Goal: Task Accomplishment & Management: Use online tool/utility

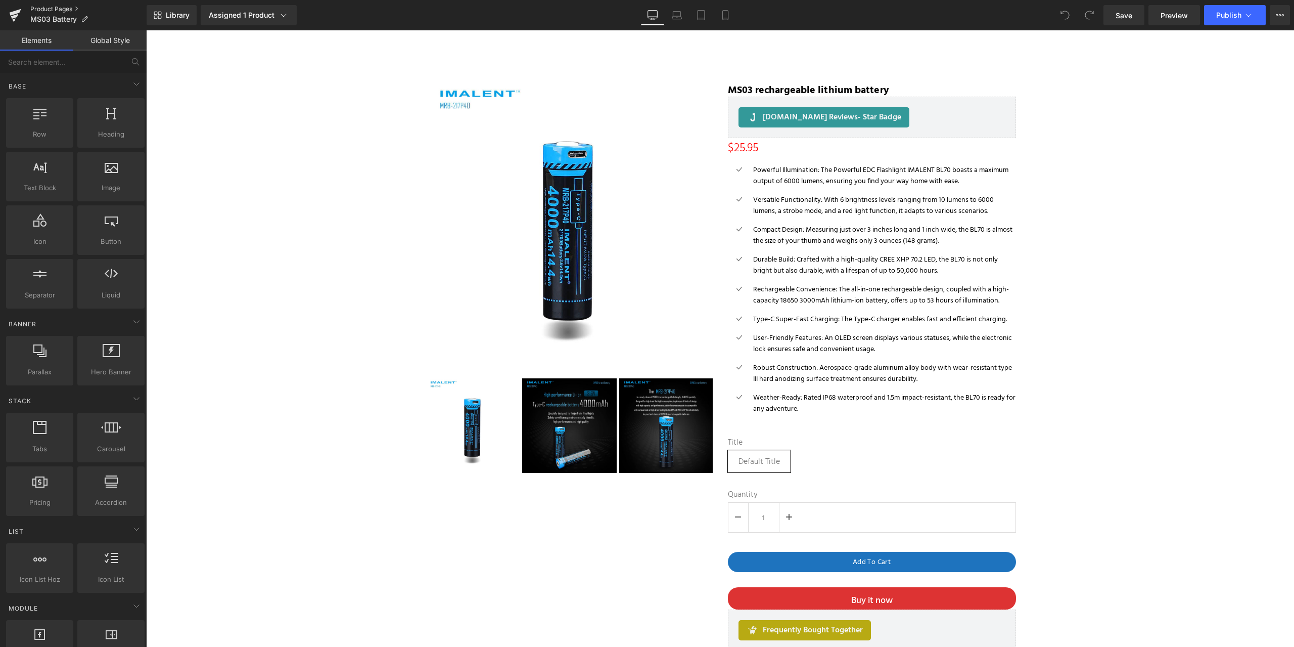
click at [48, 8] on link "Product Pages" at bounding box center [88, 9] width 116 height 8
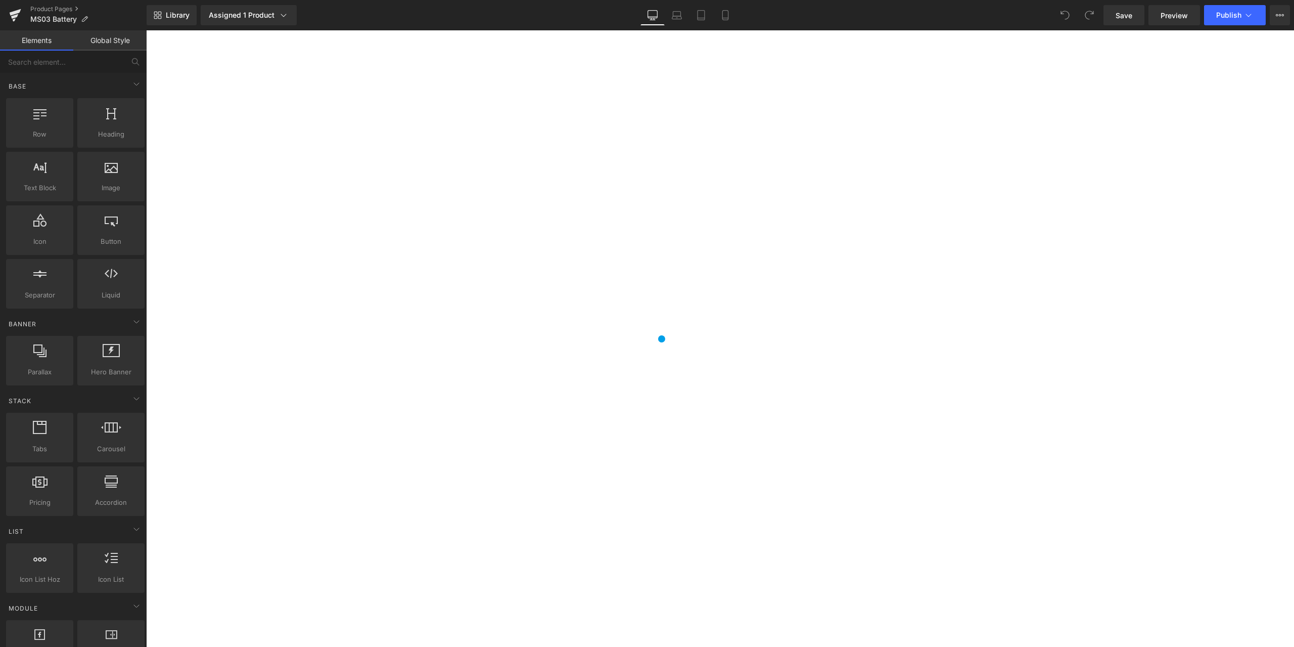
scroll to position [2533, 0]
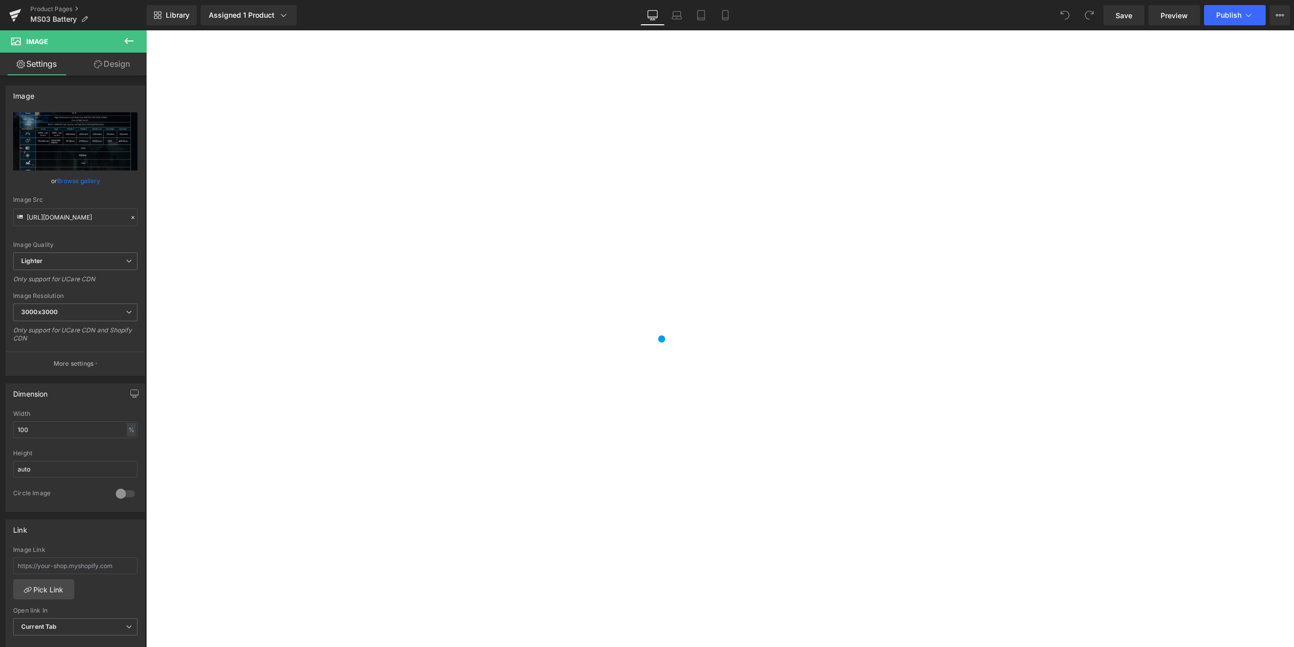
click at [146, 30] on icon at bounding box center [146, 30] width 0 height 0
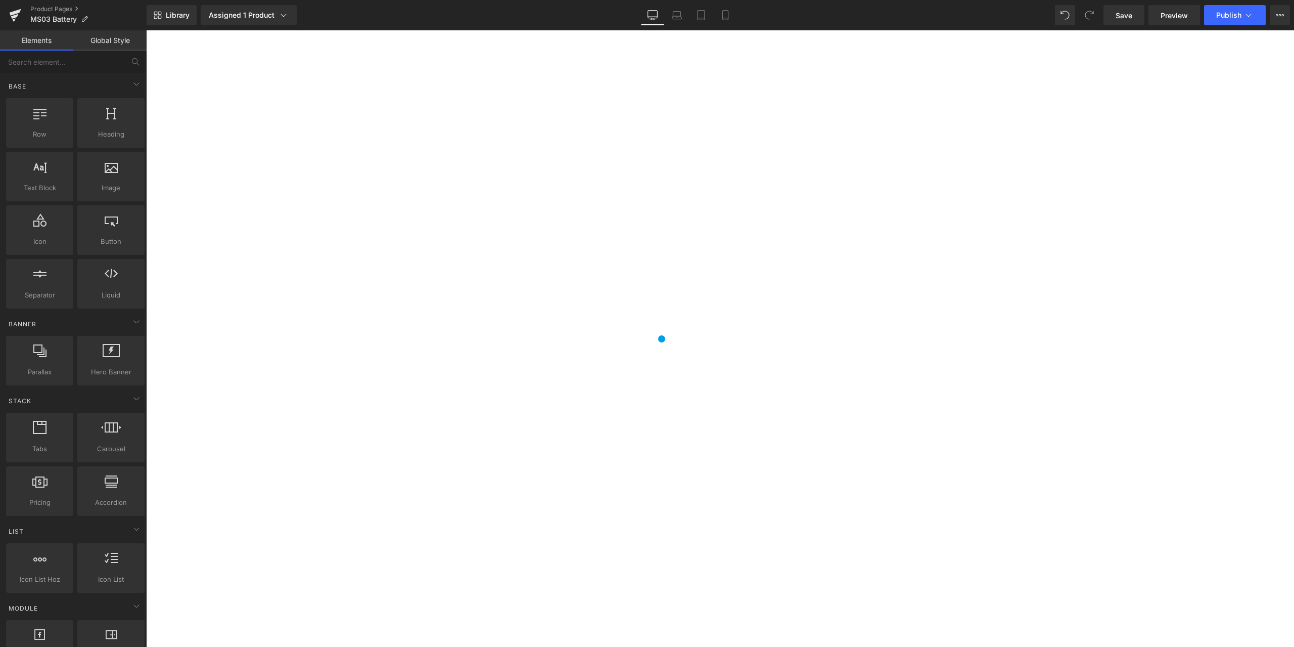
scroll to position [448, 0]
click at [146, 30] on icon at bounding box center [146, 30] width 0 height 0
click at [1123, 19] on span "Save" at bounding box center [1124, 15] width 17 height 11
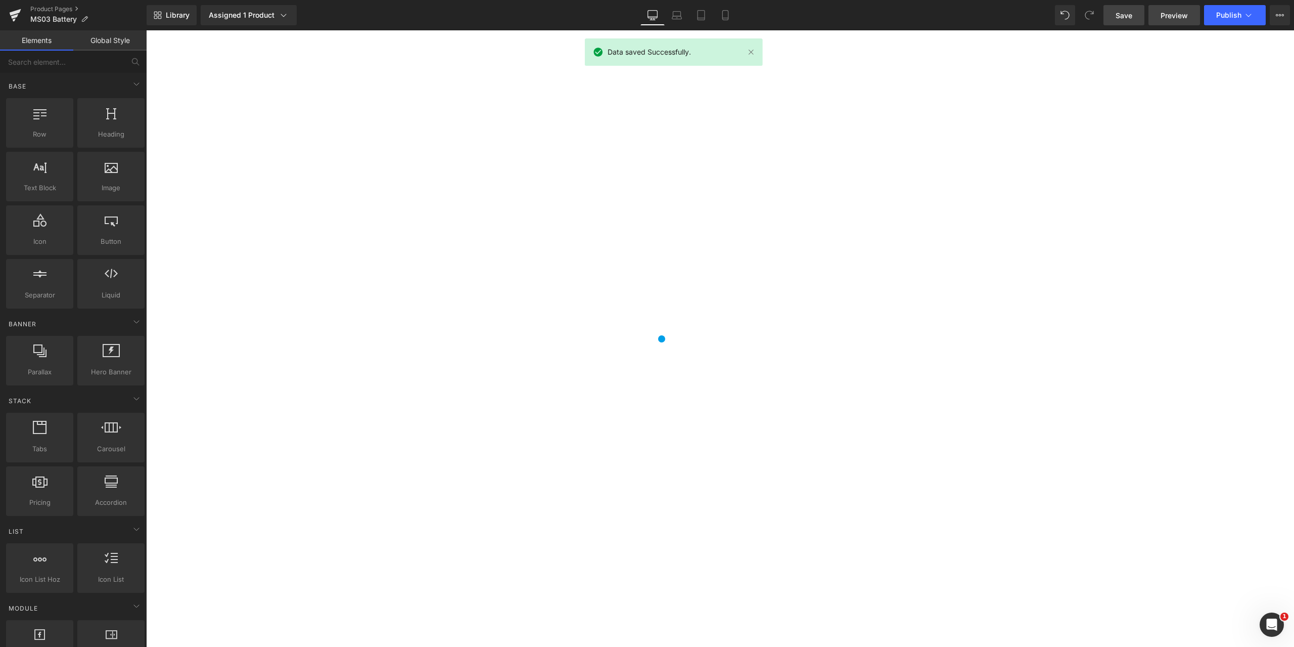
click at [1178, 13] on span "Preview" at bounding box center [1174, 15] width 27 height 11
click at [1246, 15] on icon at bounding box center [1249, 15] width 10 height 10
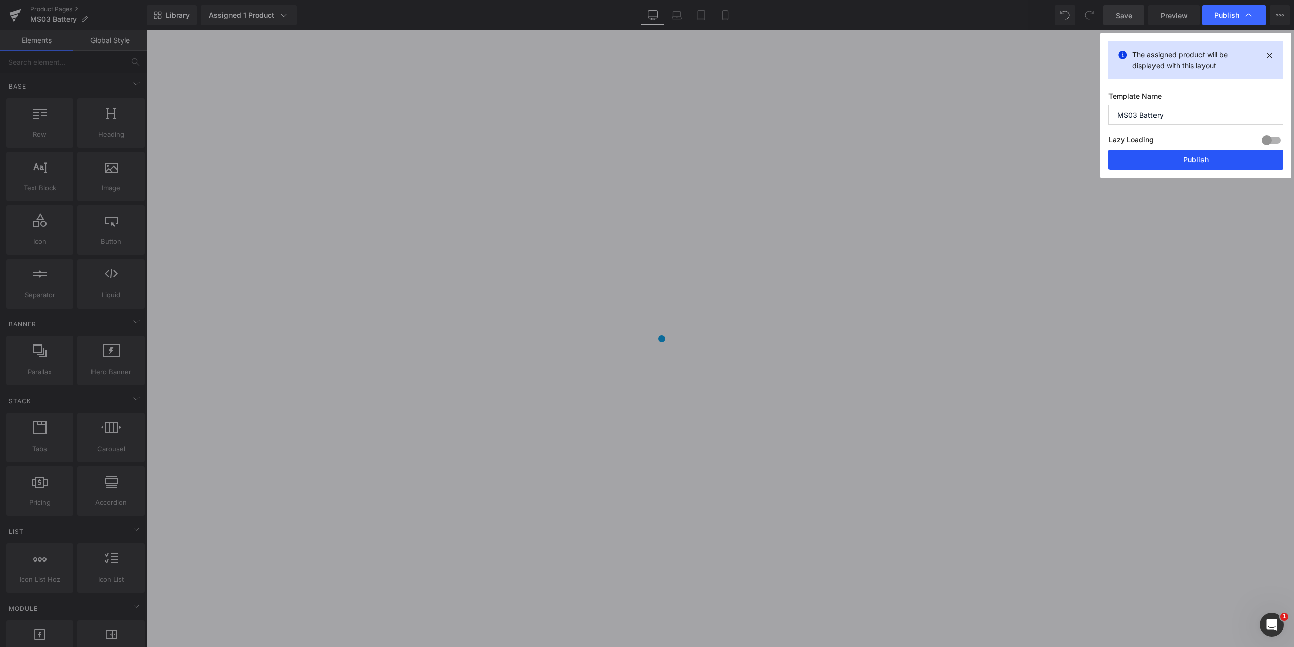
click at [1187, 154] on button "Publish" at bounding box center [1196, 160] width 175 height 20
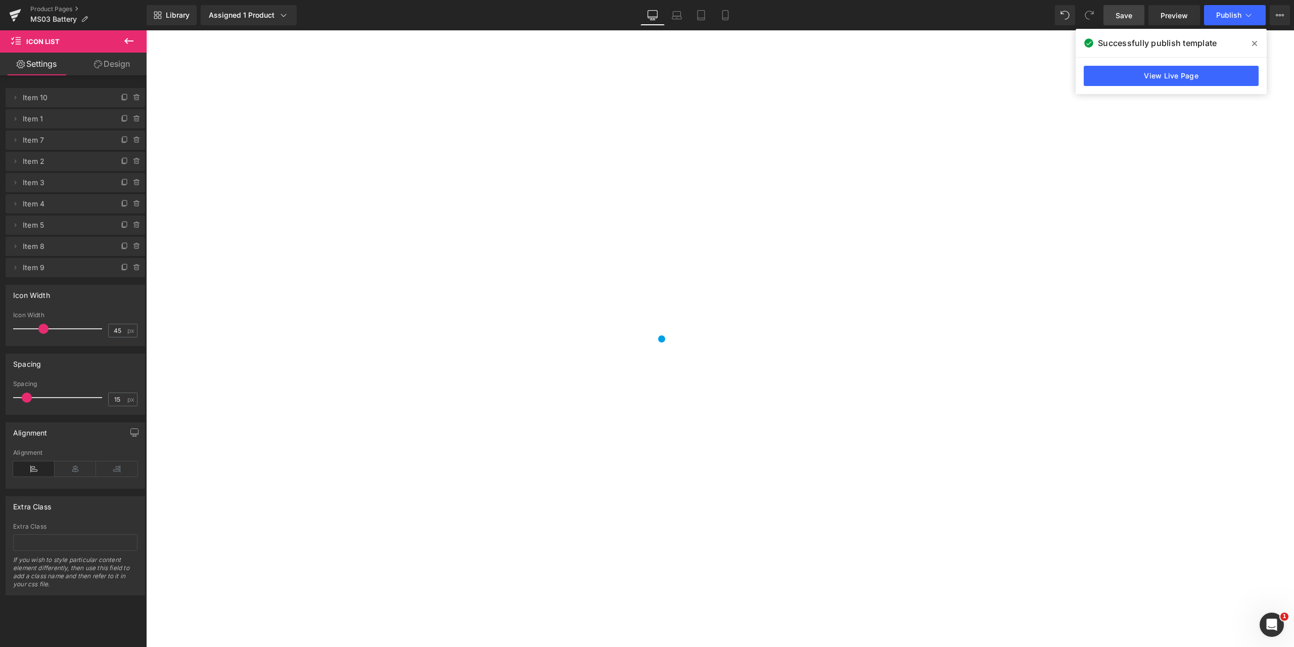
click at [146, 30] on icon at bounding box center [146, 30] width 0 height 0
click at [146, 30] on link at bounding box center [146, 30] width 0 height 0
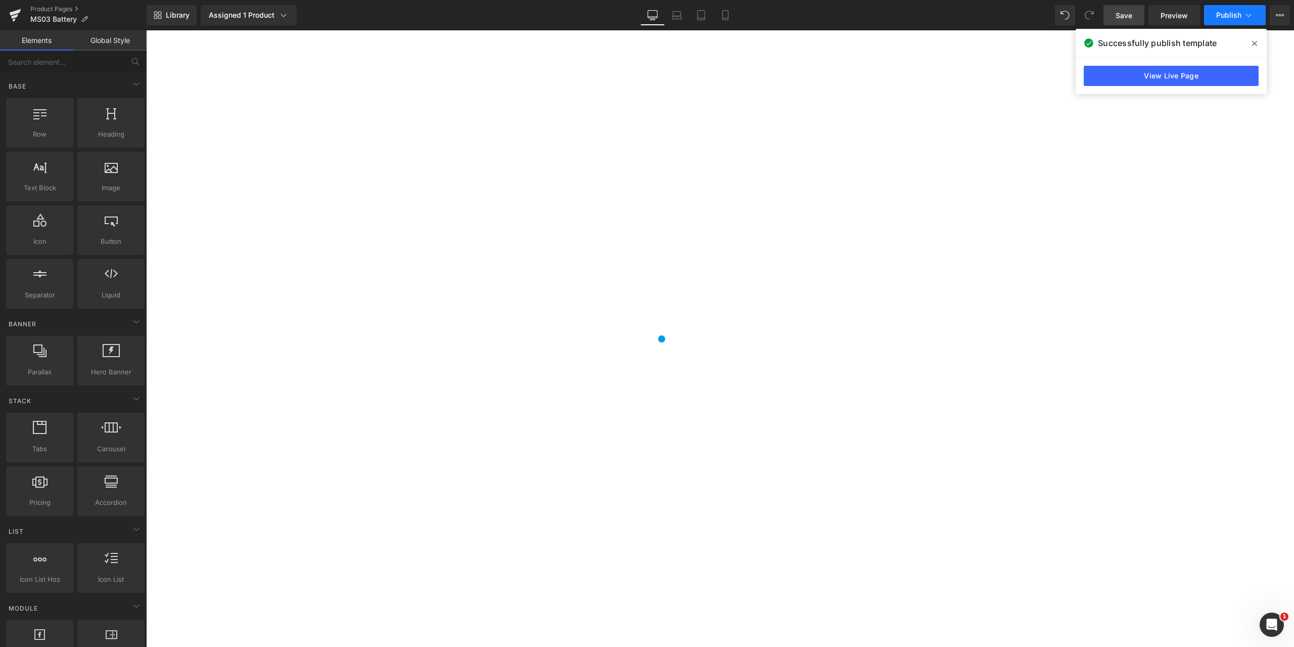
click at [1251, 15] on icon at bounding box center [1249, 15] width 10 height 10
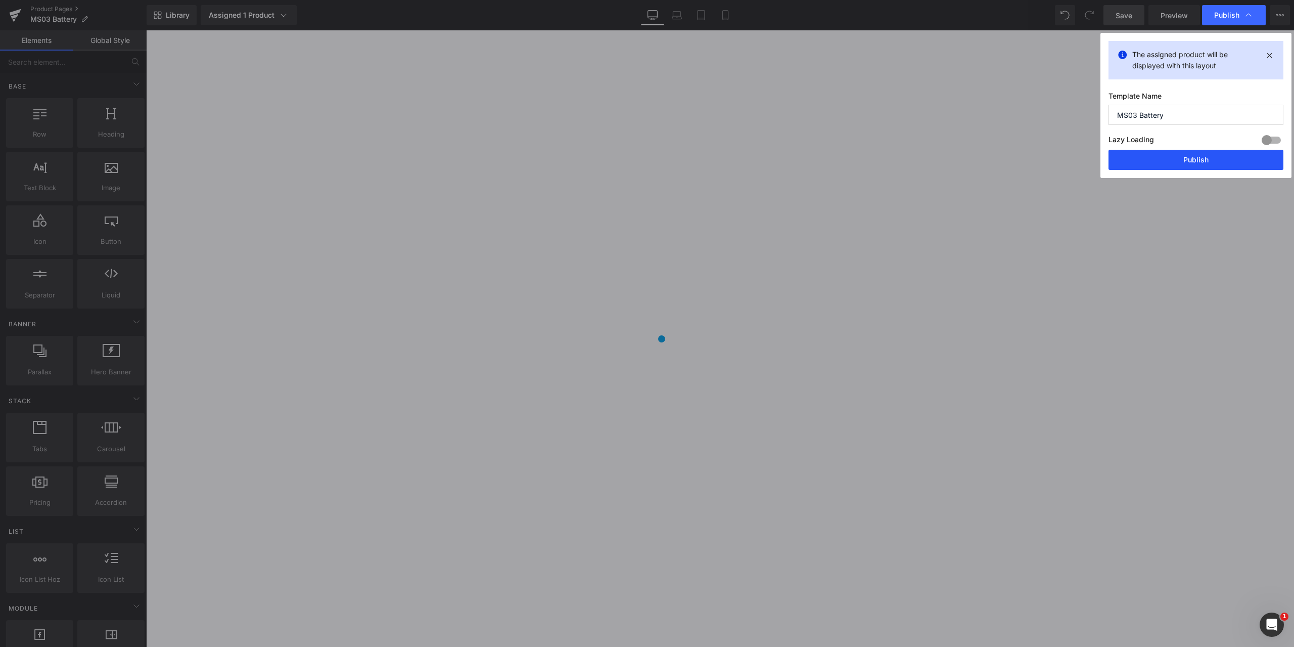
click at [1187, 156] on button "Publish" at bounding box center [1196, 160] width 175 height 20
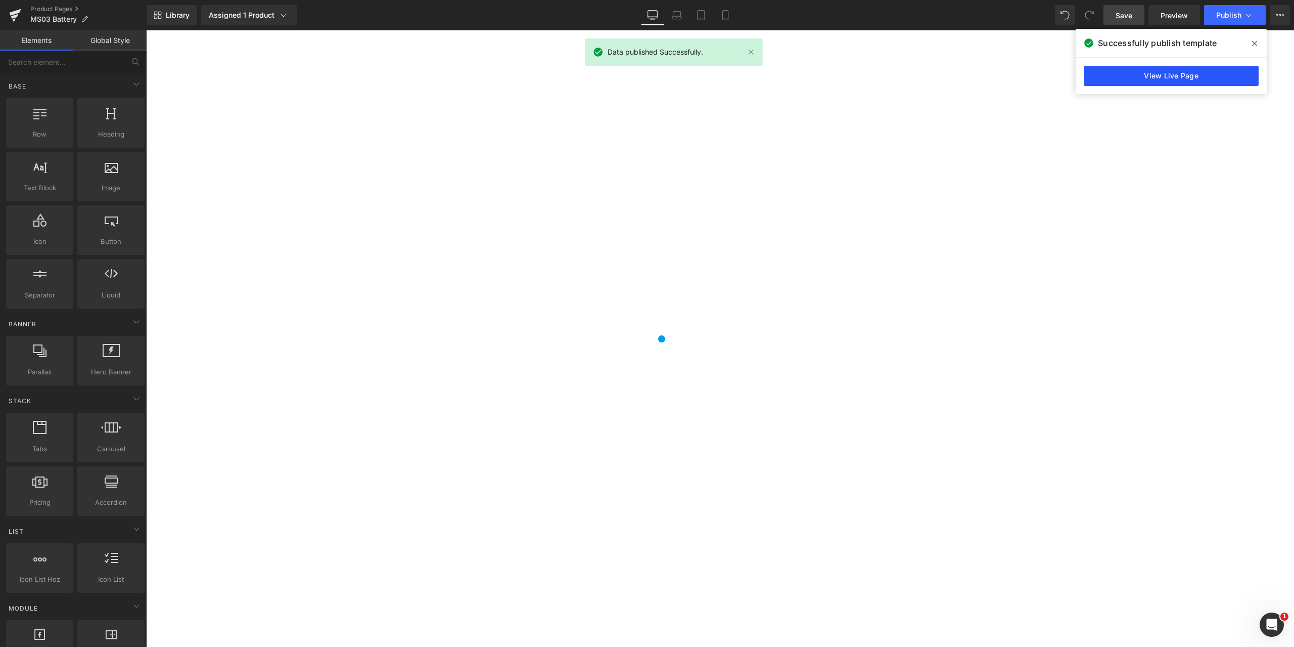
click at [1173, 77] on link "View Live Page" at bounding box center [1171, 76] width 175 height 20
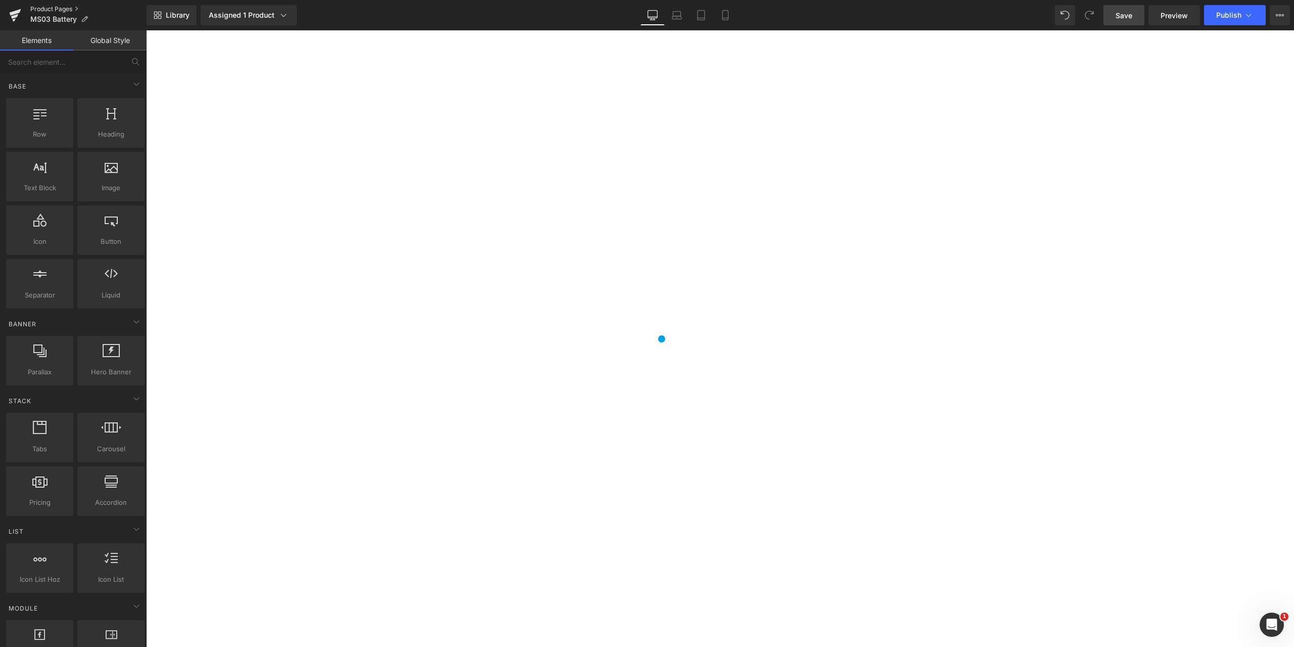
click at [51, 6] on link "Product Pages" at bounding box center [88, 9] width 116 height 8
